Goal: Find specific page/section: Find specific page/section

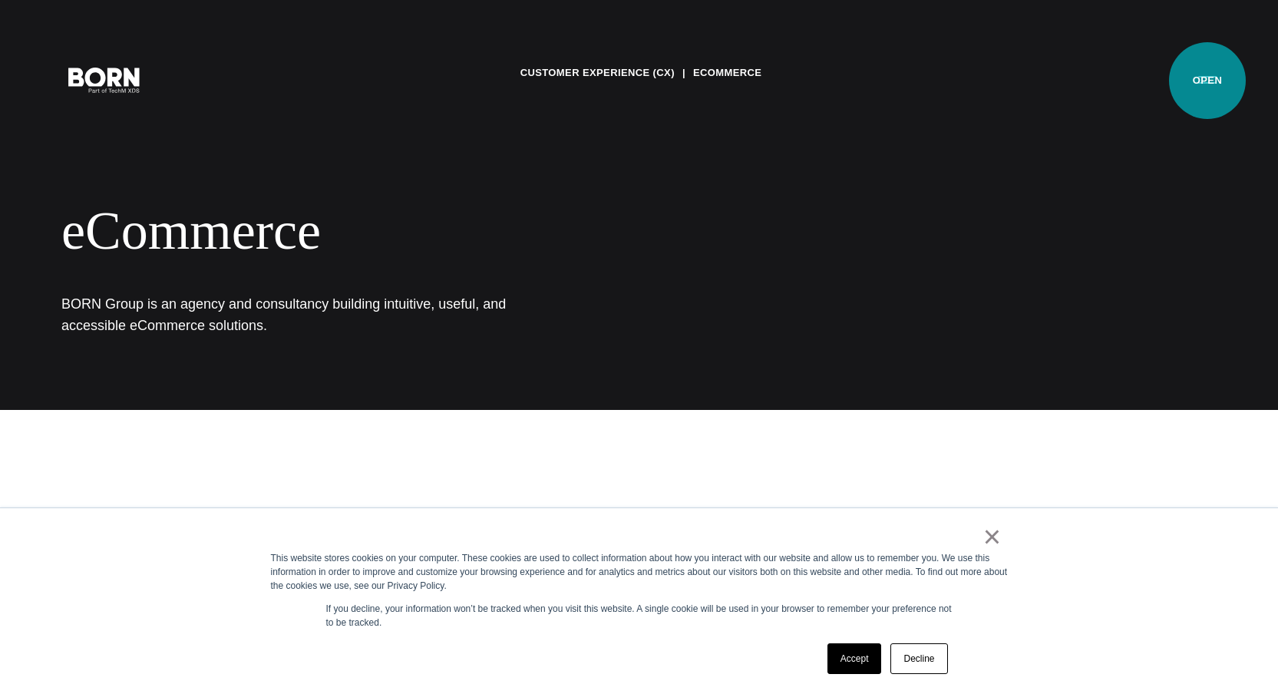
click at [1207, 81] on button "Primary Menu" at bounding box center [1207, 79] width 37 height 32
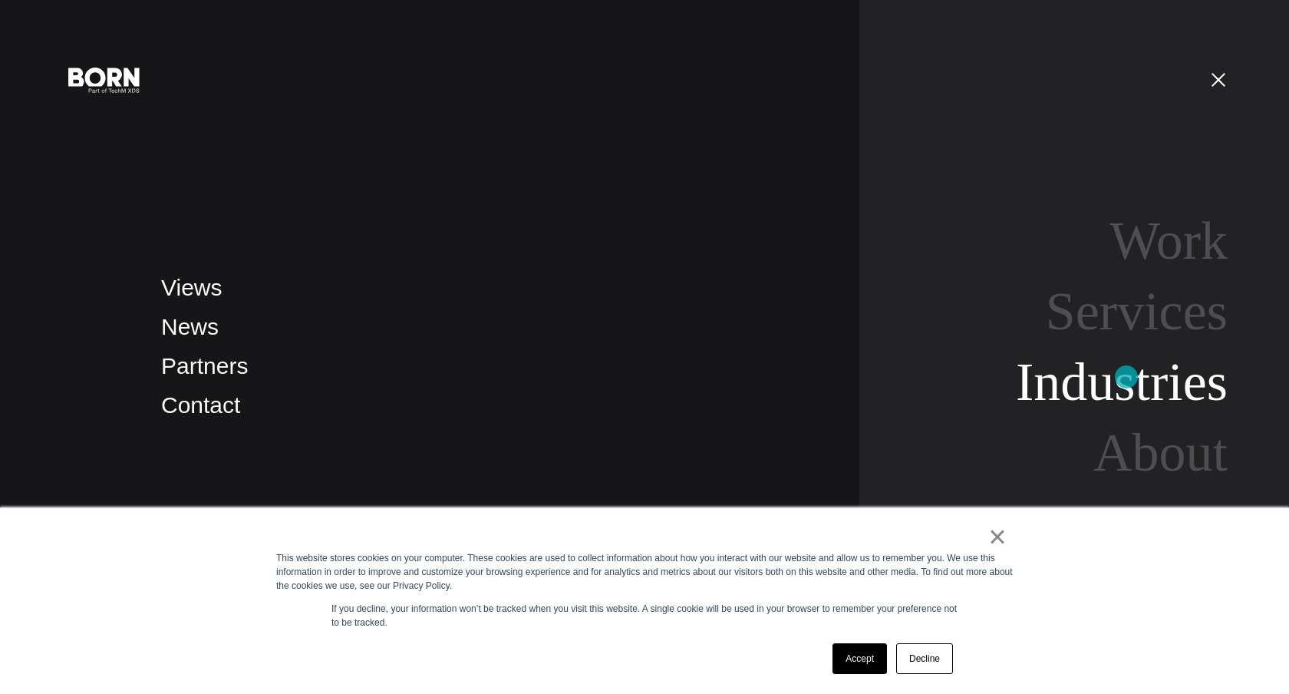
click at [1126, 380] on link "Industries" at bounding box center [1122, 381] width 212 height 59
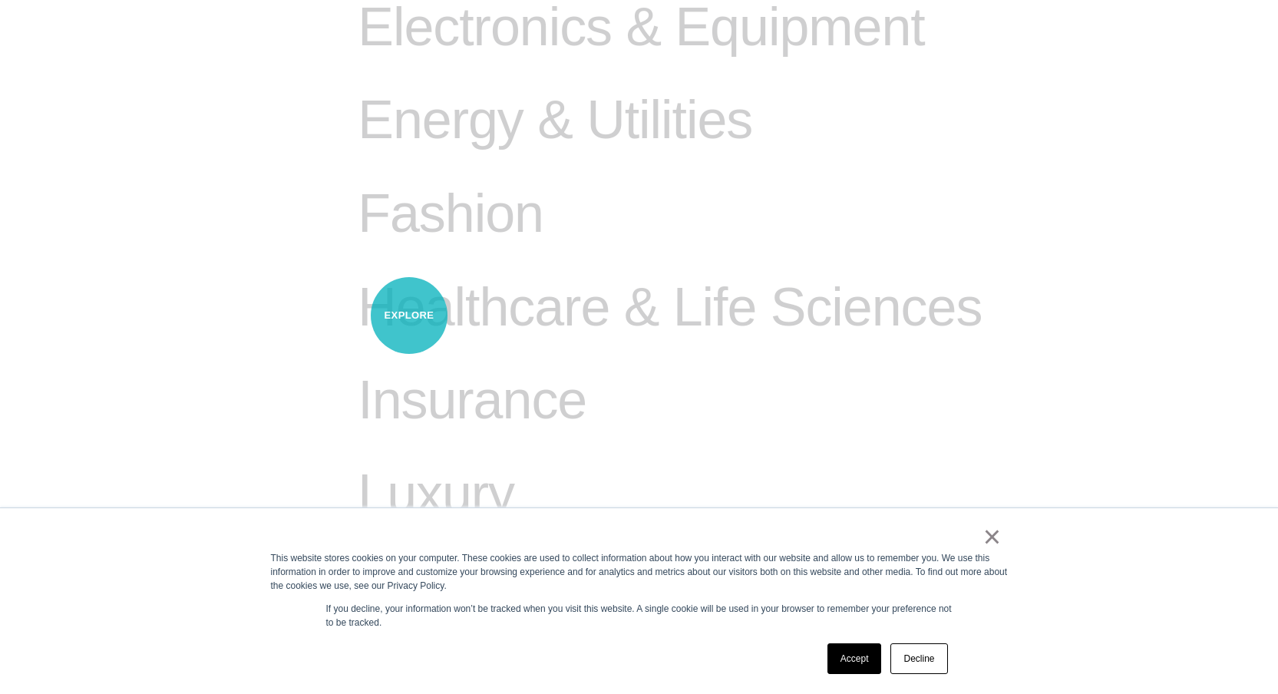
scroll to position [1359, 0]
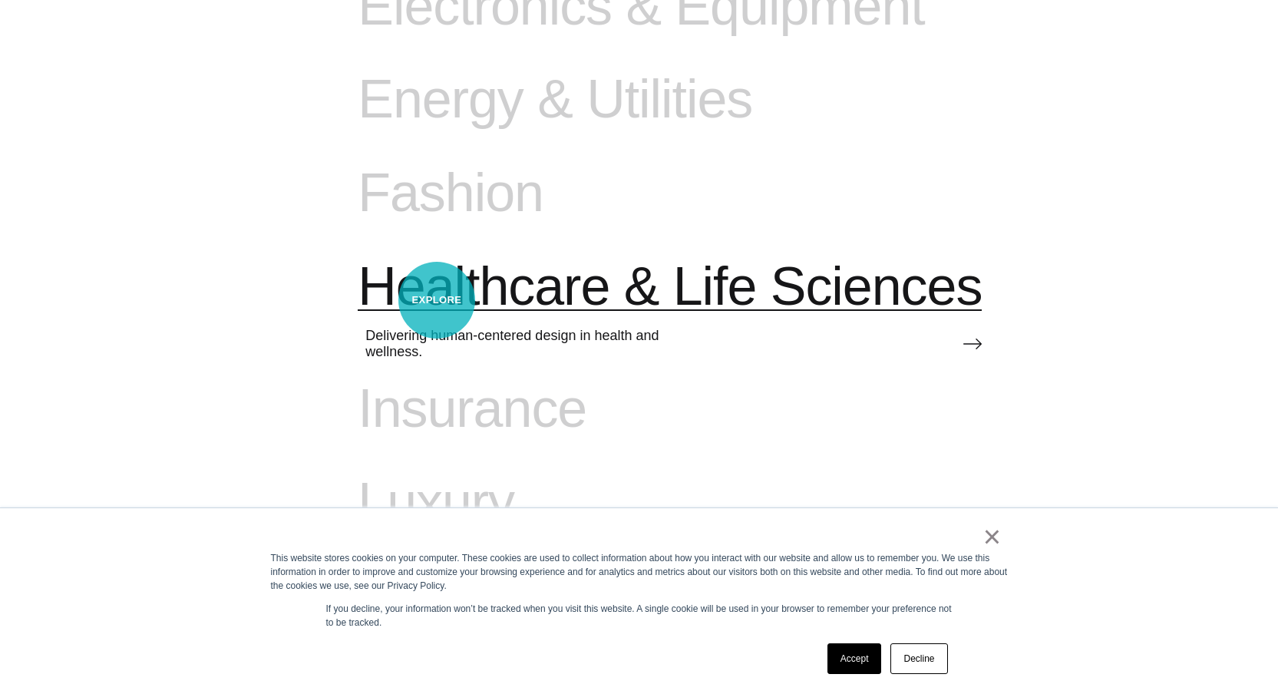
click at [437, 300] on span "Healthcare & Life Sciences" at bounding box center [670, 287] width 624 height 63
